Goal: Register for event/course

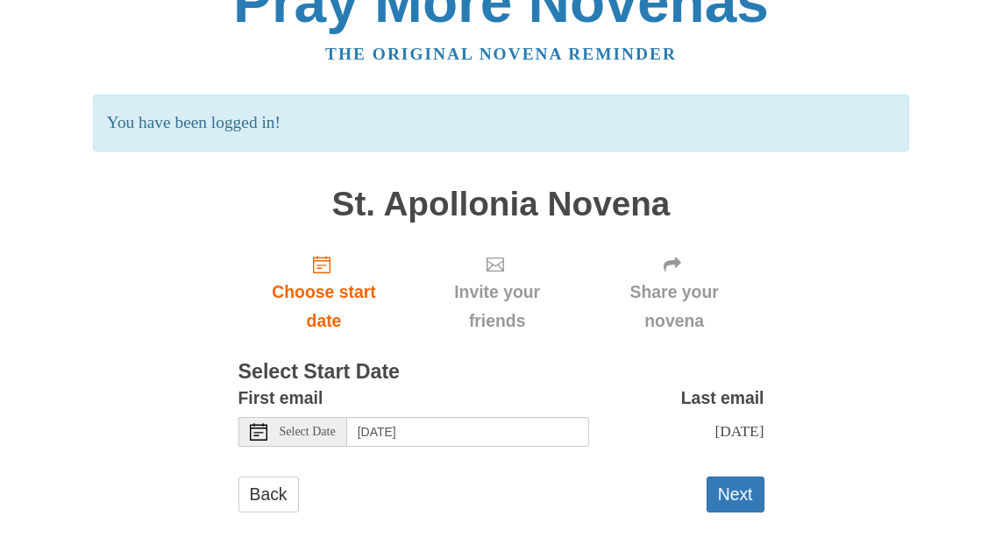
scroll to position [55, 0]
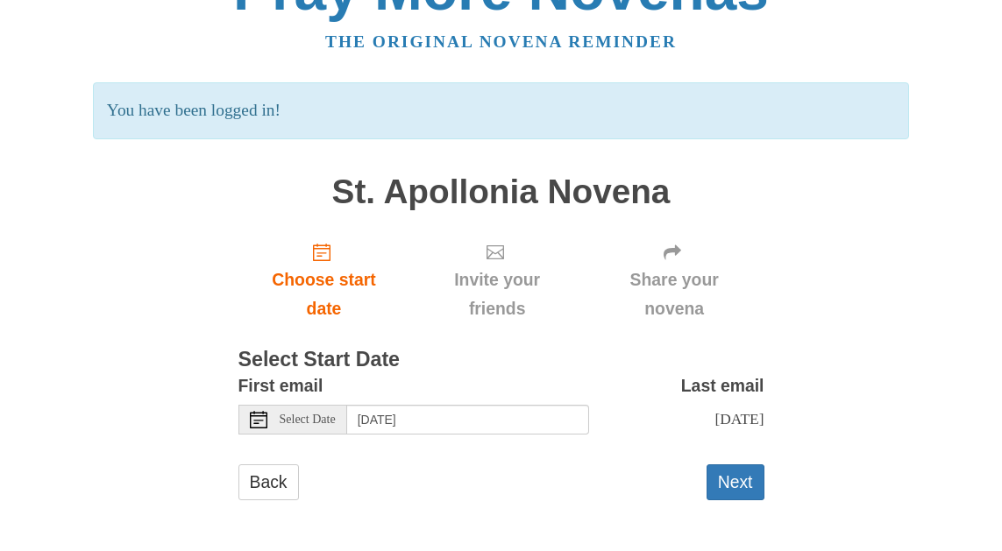
click at [316, 423] on span "Select Date" at bounding box center [308, 420] width 56 height 12
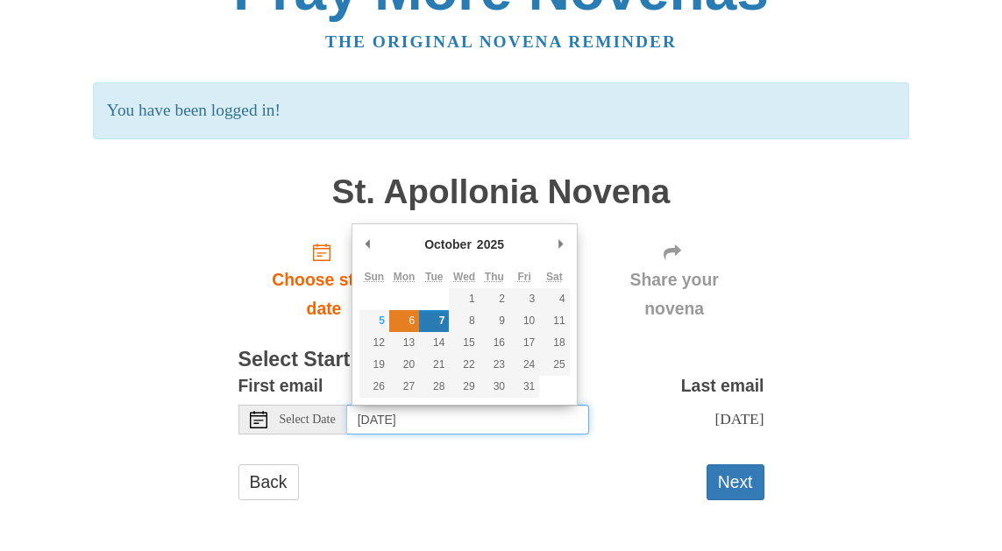
type input "[DATE]"
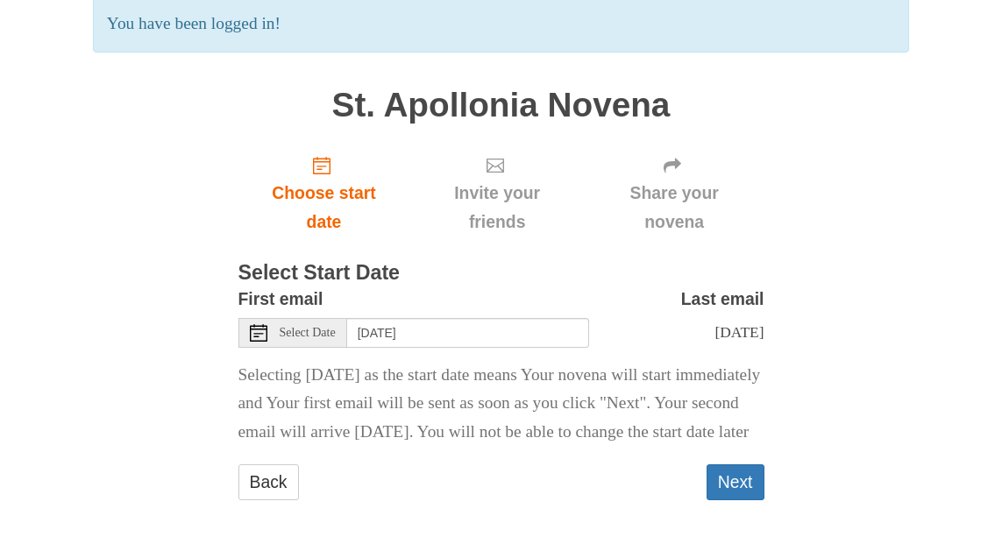
scroll to position [171, 0]
click at [714, 476] on button "Next" at bounding box center [735, 482] width 58 height 36
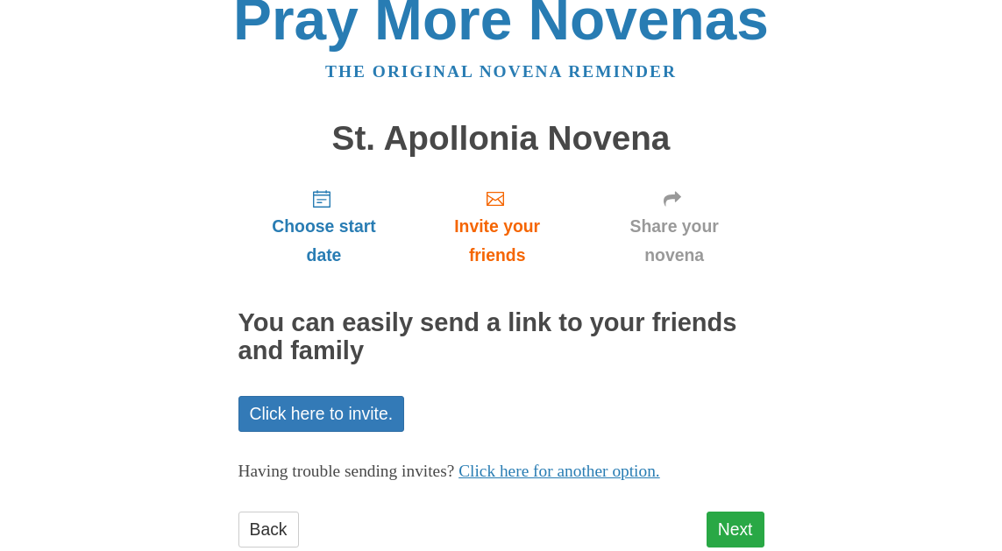
scroll to position [39, 0]
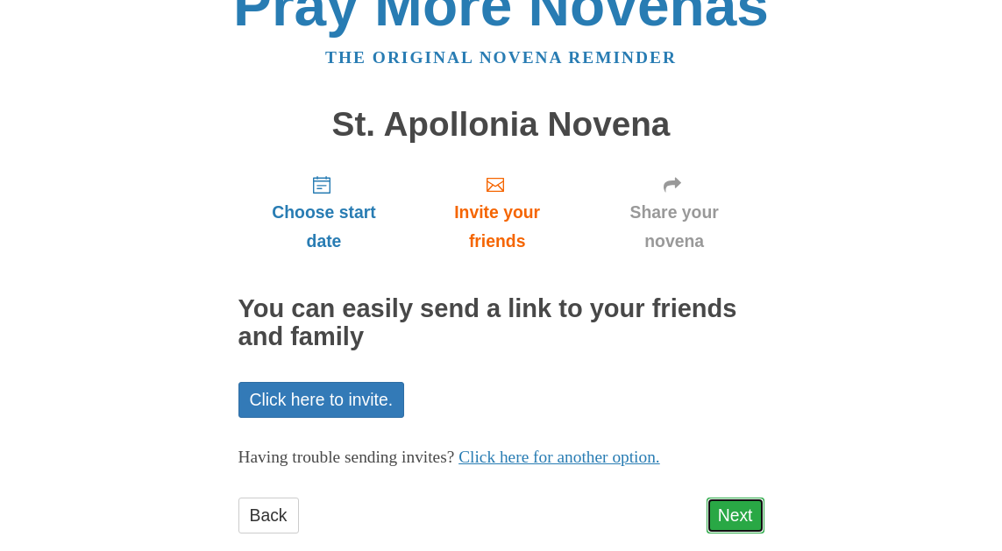
click at [728, 515] on link "Next" at bounding box center [735, 516] width 58 height 36
